Goal: Transaction & Acquisition: Purchase product/service

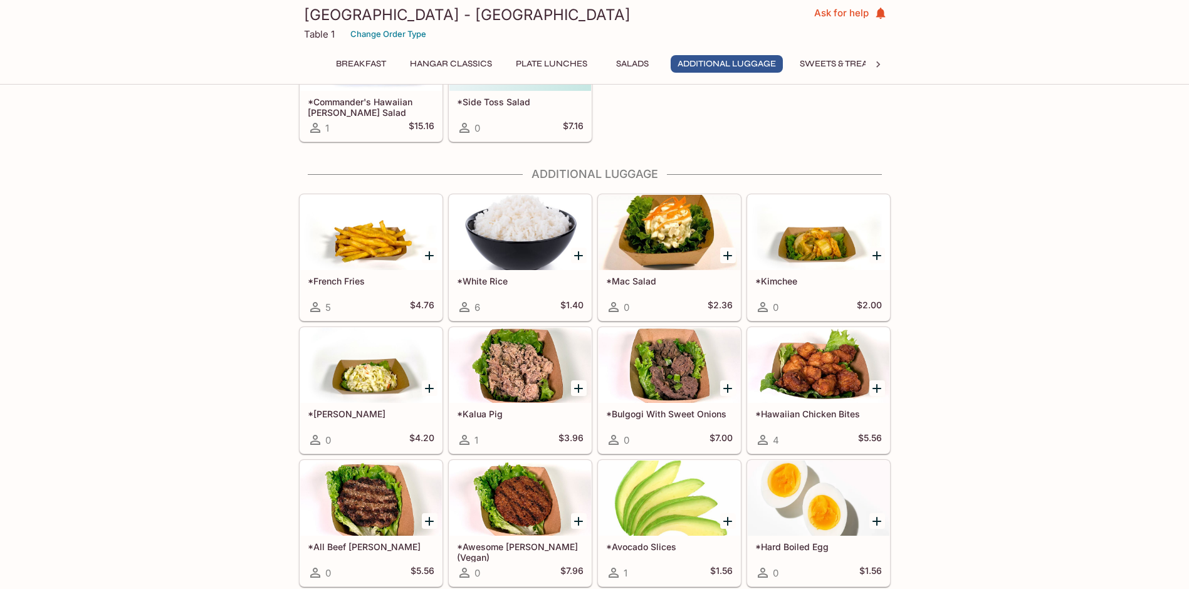
scroll to position [1316, 0]
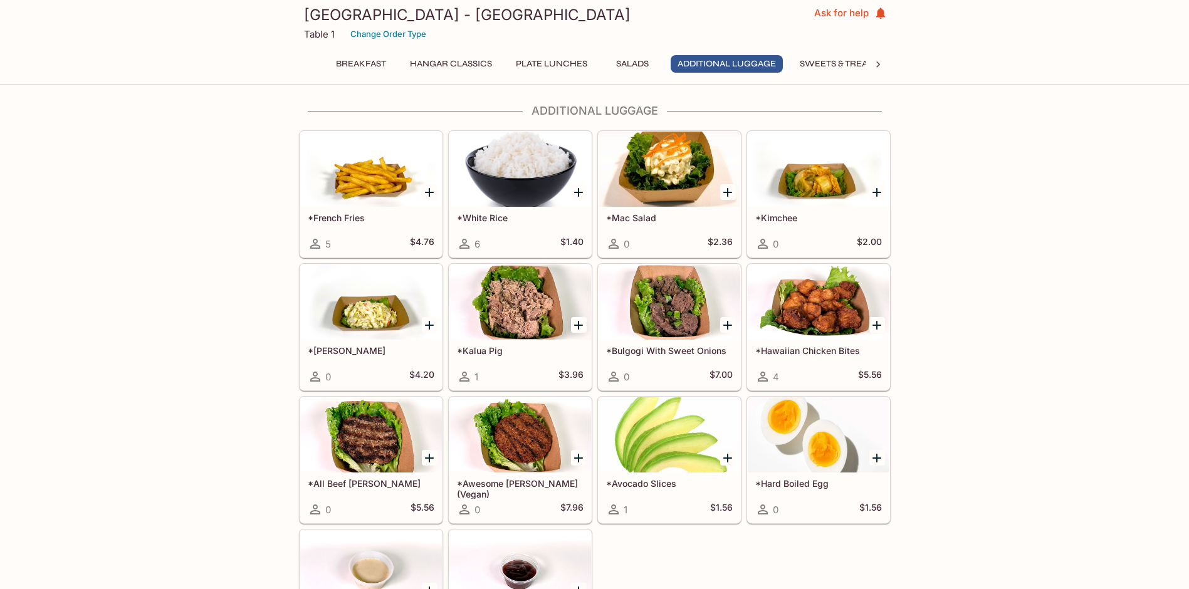
click at [1032, 336] on div "Sorry, we are currently not accepting online orders We will resume orders on We…" at bounding box center [594, 122] width 1189 height 2677
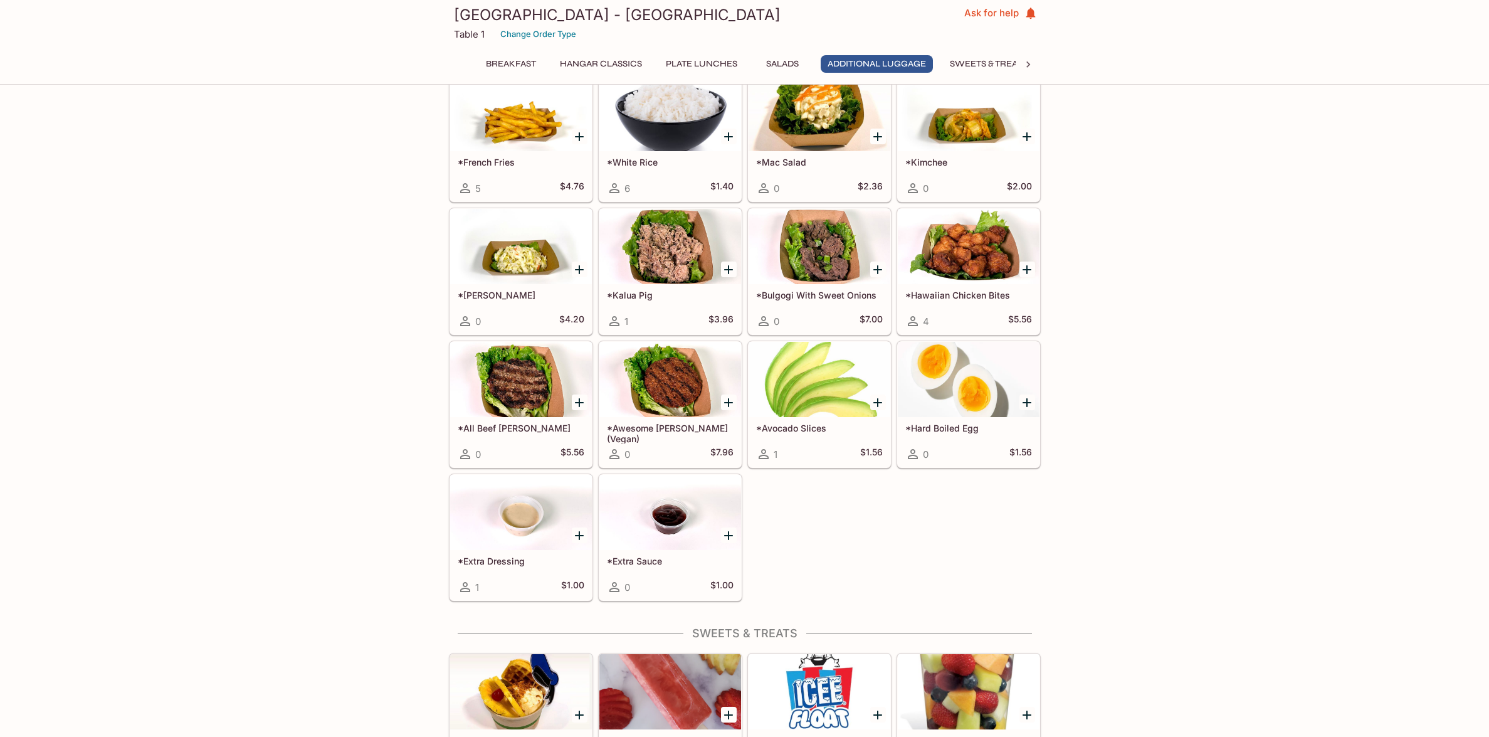
scroll to position [1294, 0]
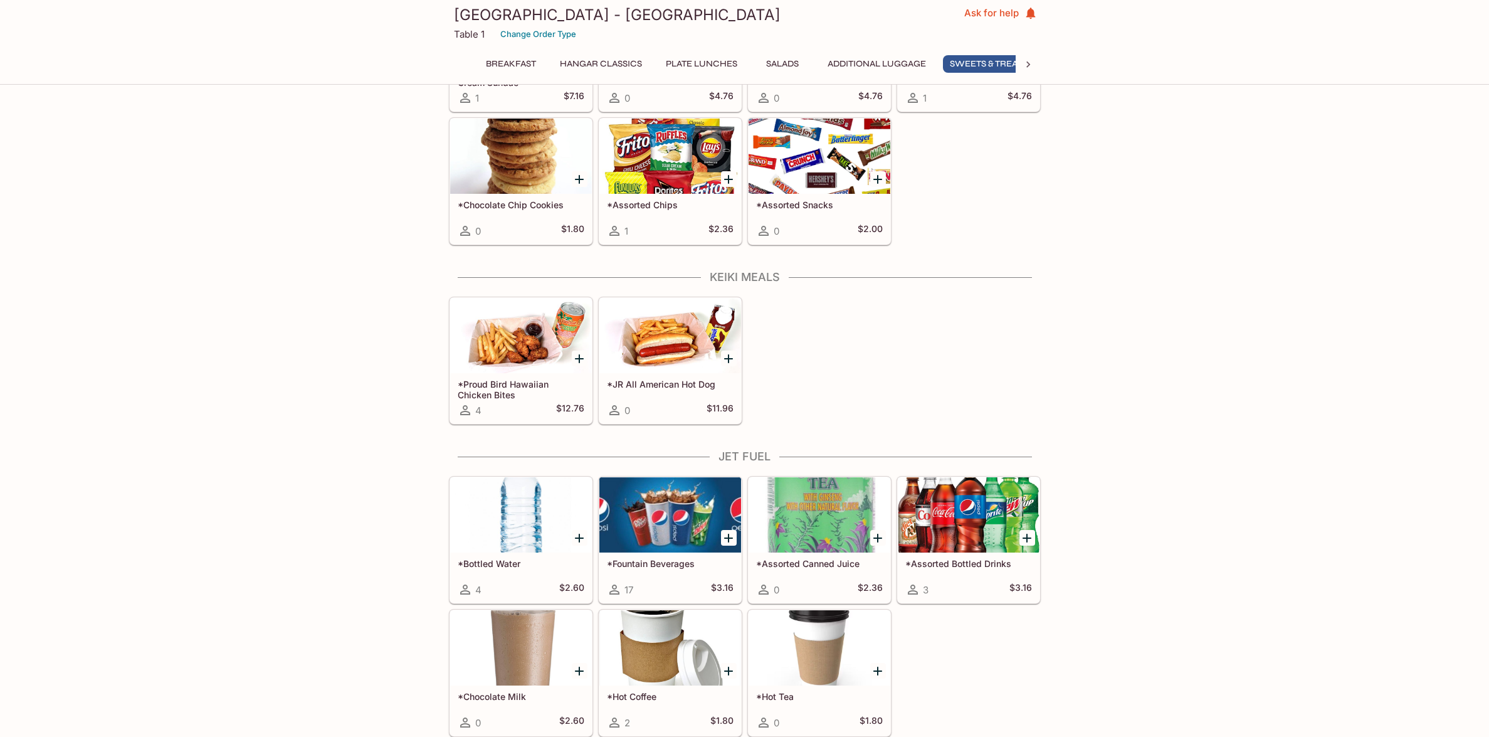
scroll to position [0, 24]
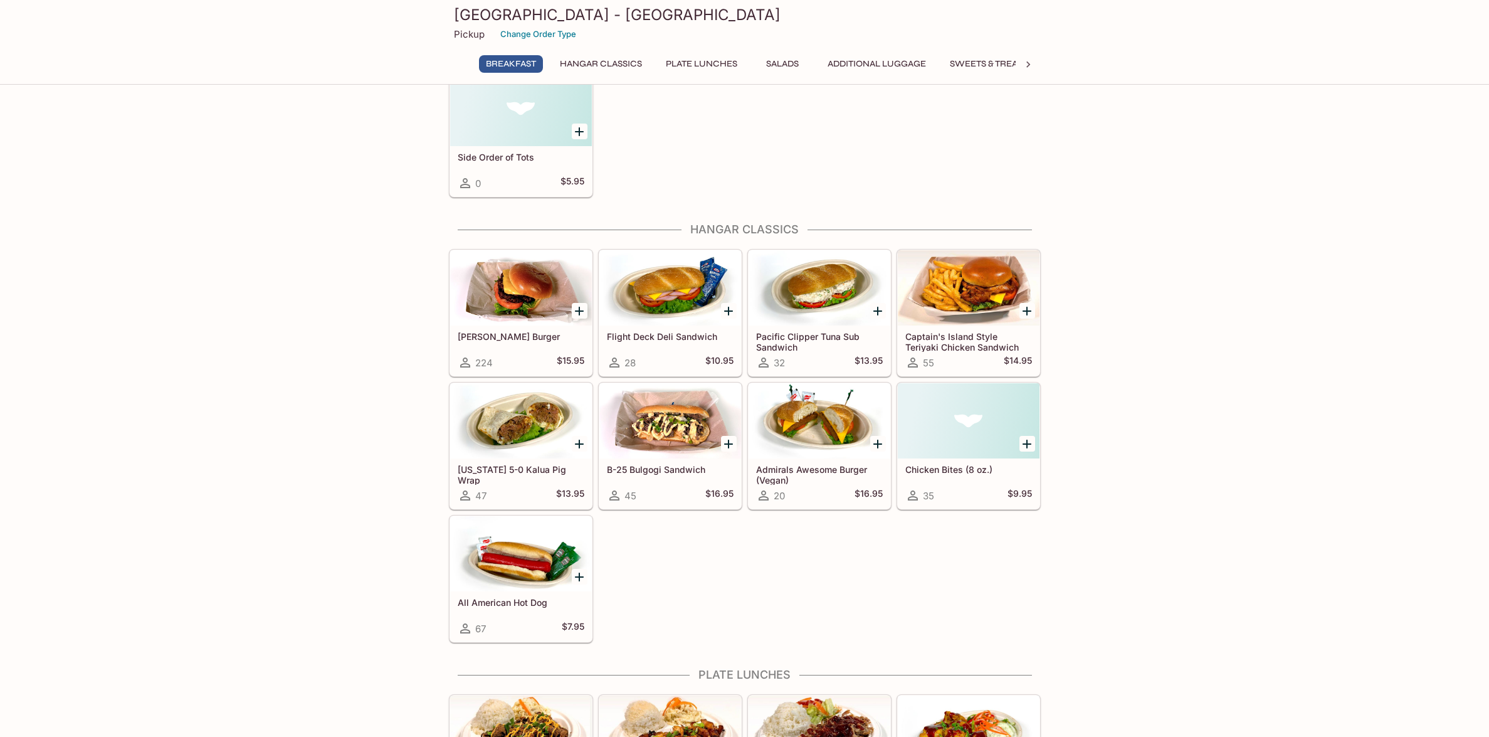
scroll to position [468, 0]
